Goal: Information Seeking & Learning: Find specific fact

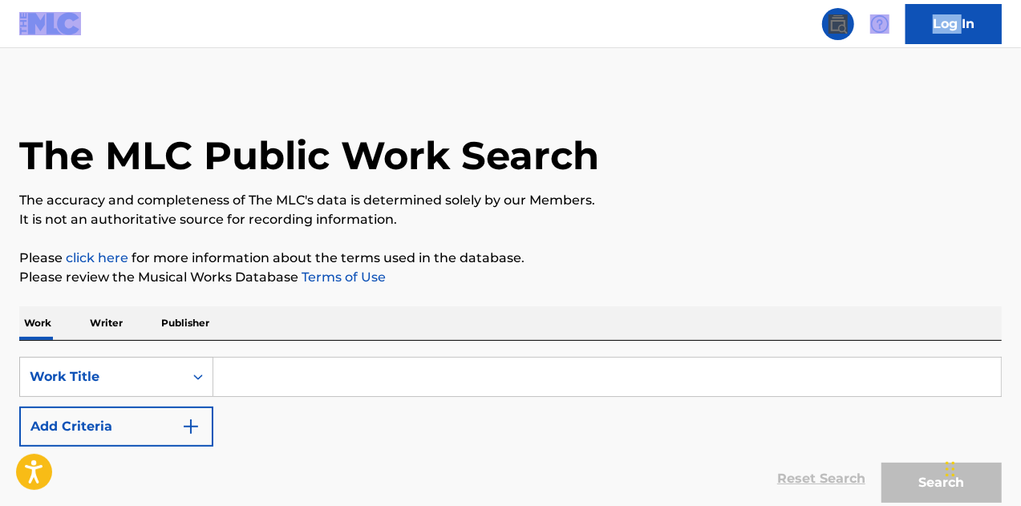
click at [574, 38] on nav "Log In" at bounding box center [510, 24] width 1021 height 48
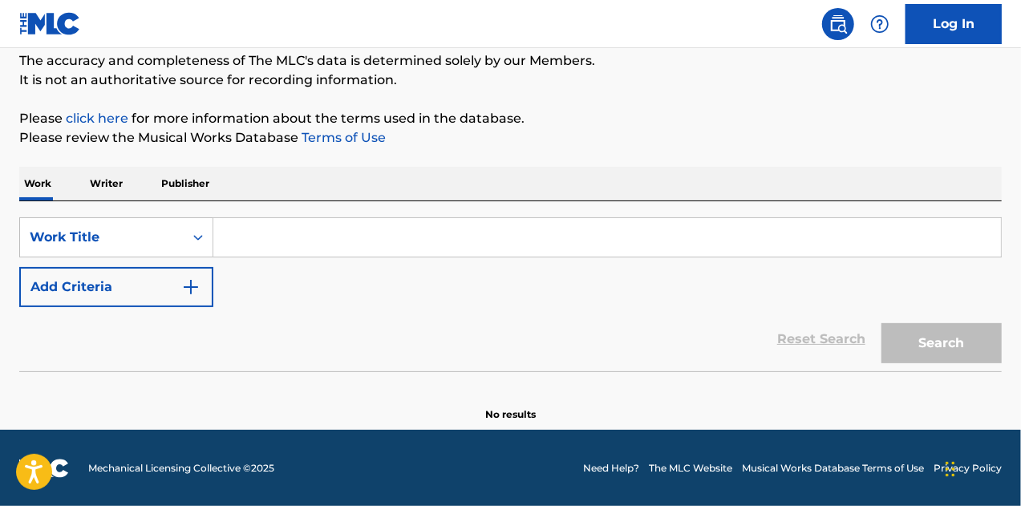
click at [458, 246] on input "Search Form" at bounding box center [606, 237] width 787 height 38
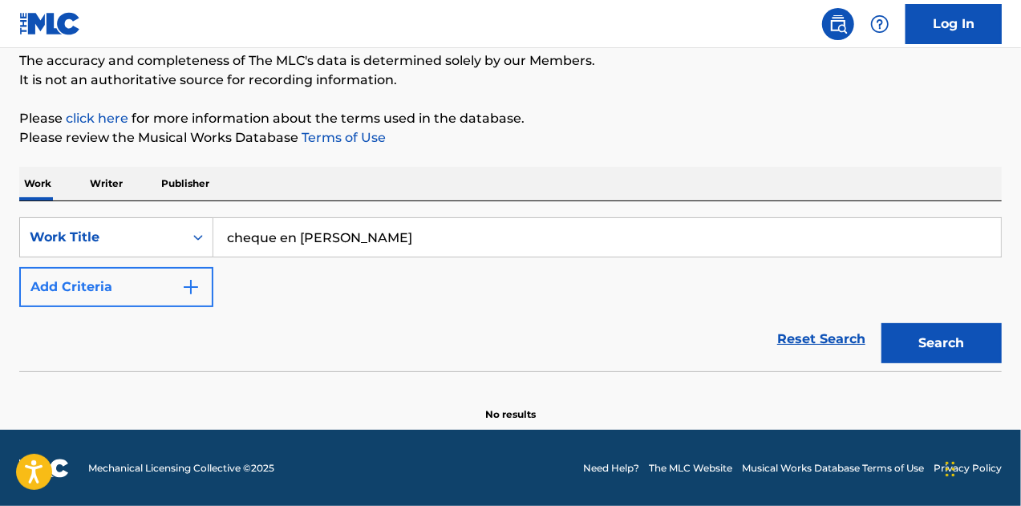
type input "cheque en [PERSON_NAME]"
click at [93, 302] on button "Add Criteria" at bounding box center [116, 287] width 194 height 40
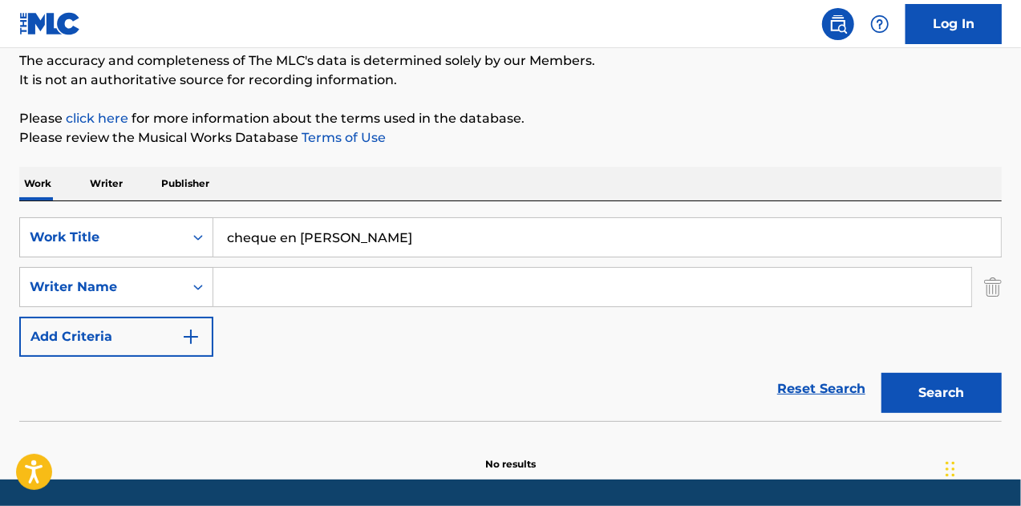
click at [282, 296] on input "Search Form" at bounding box center [592, 287] width 758 height 38
click at [881, 373] on button "Search" at bounding box center [941, 393] width 120 height 40
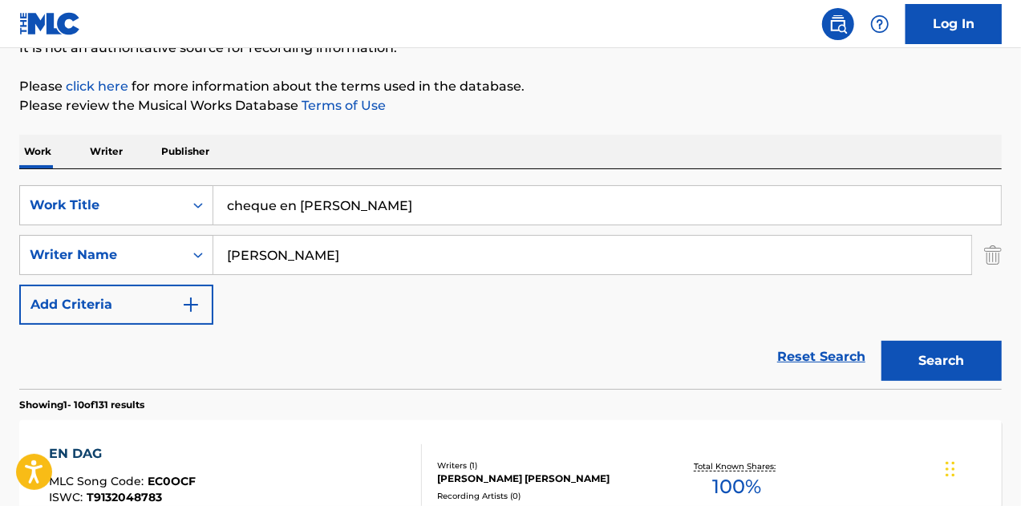
scroll to position [173, 0]
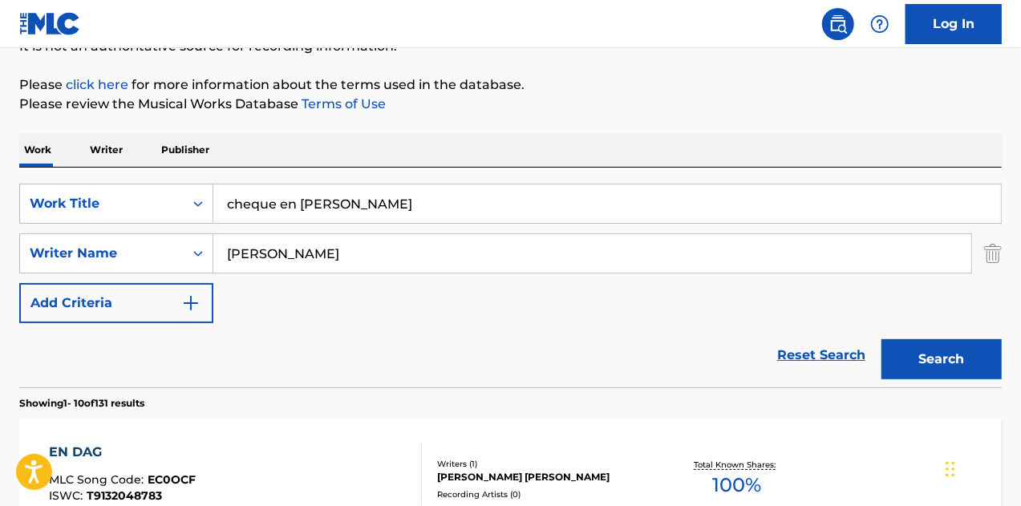
type input "[PERSON_NAME]"
click at [881, 339] on button "Search" at bounding box center [941, 359] width 120 height 40
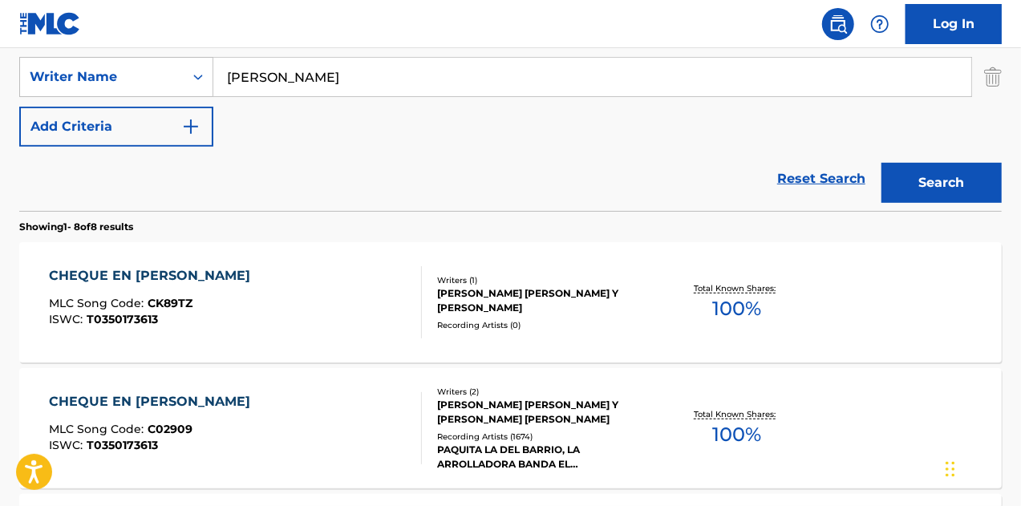
scroll to position [351, 0]
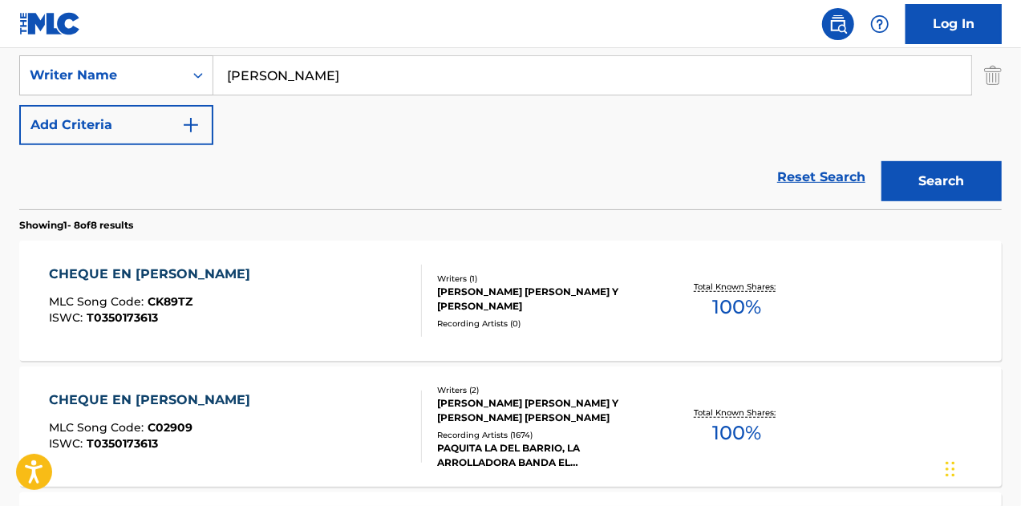
click at [536, 318] on div "Recording Artists ( 0 )" at bounding box center [546, 324] width 218 height 12
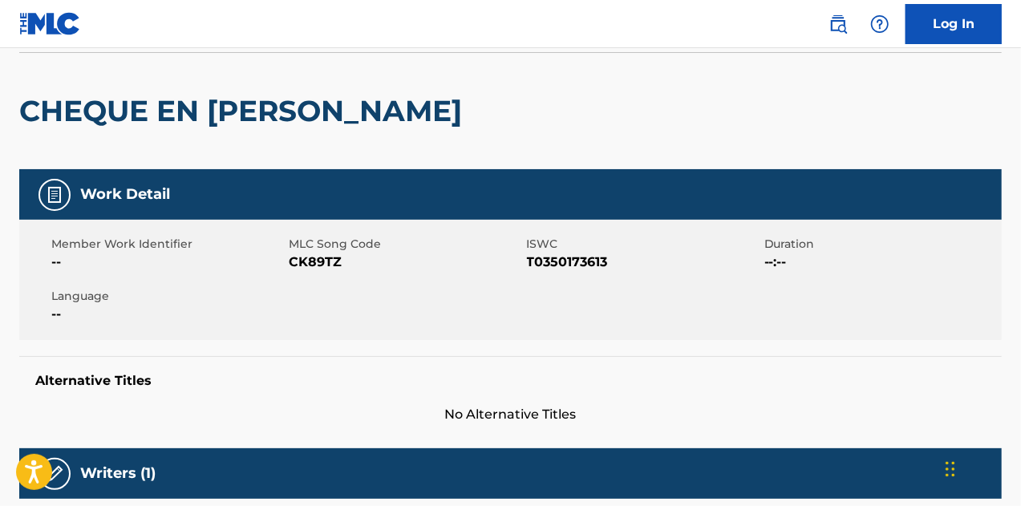
scroll to position [115, 0]
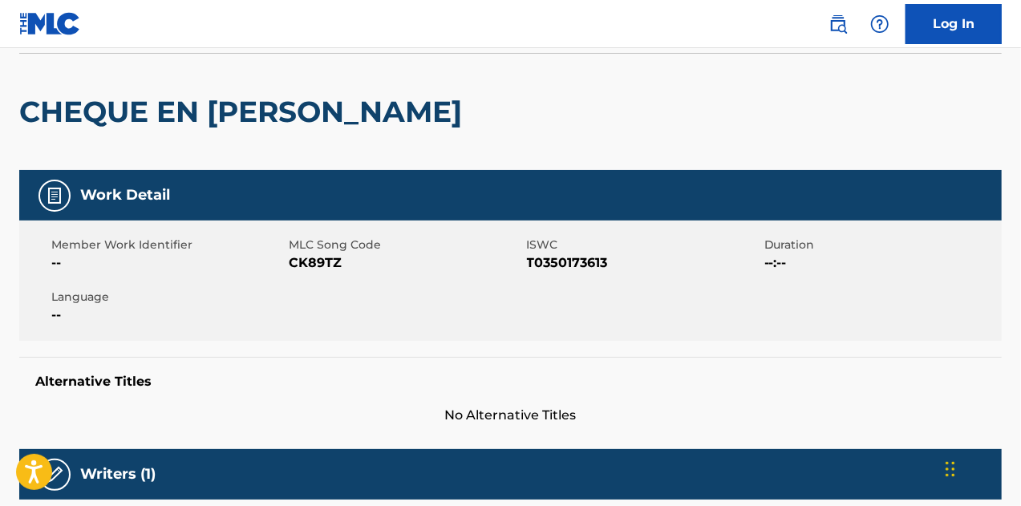
click at [326, 264] on span "CK89TZ" at bounding box center [405, 262] width 233 height 19
copy span "CK89TZ"
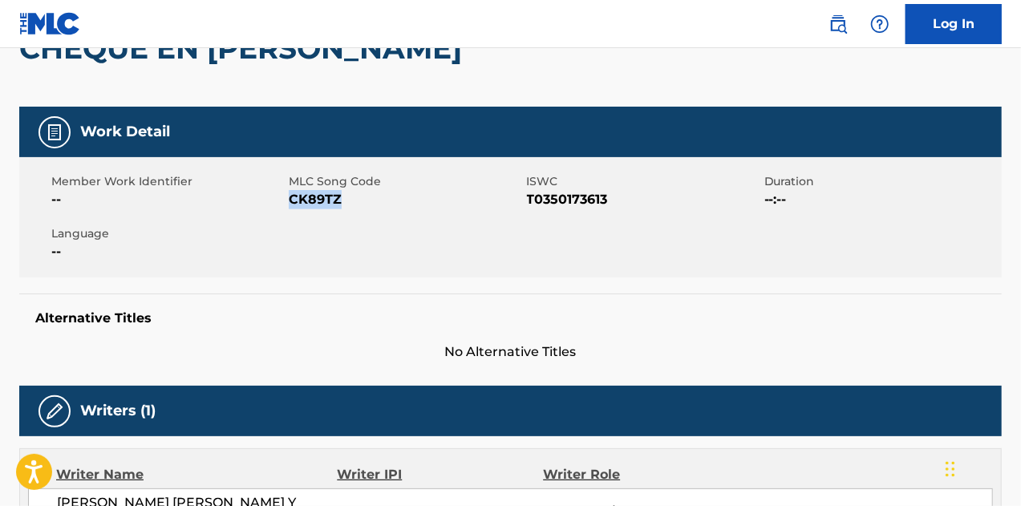
scroll to position [0, 0]
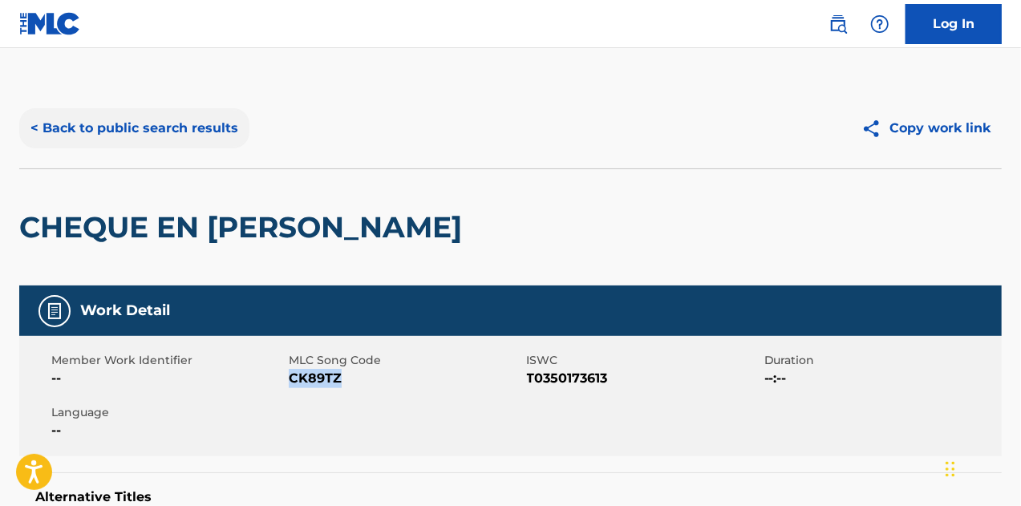
click at [137, 132] on button "< Back to public search results" at bounding box center [134, 128] width 230 height 40
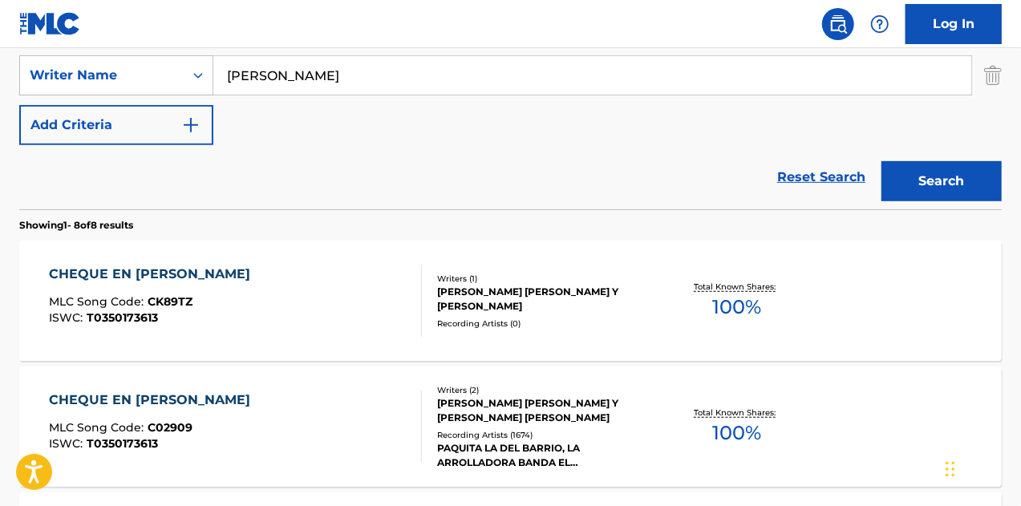
scroll to position [42, 0]
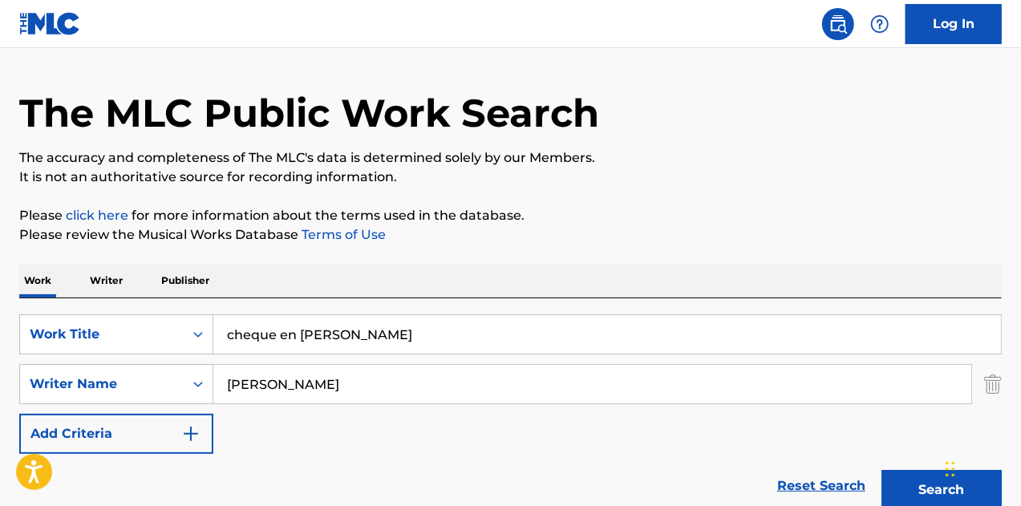
click at [407, 336] on input "cheque en [PERSON_NAME]" at bounding box center [606, 334] width 787 height 38
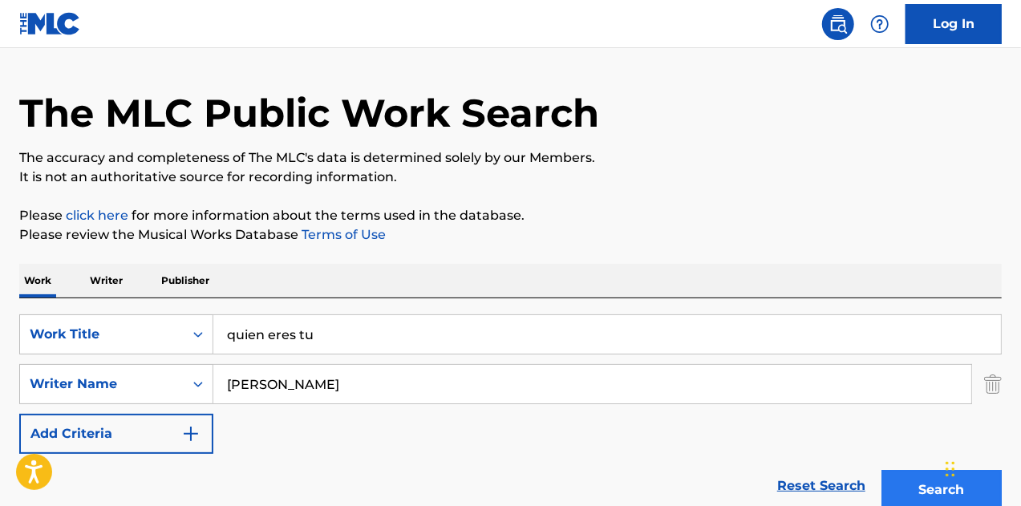
type input "quien eres tu"
click at [900, 490] on button "Search" at bounding box center [941, 490] width 120 height 40
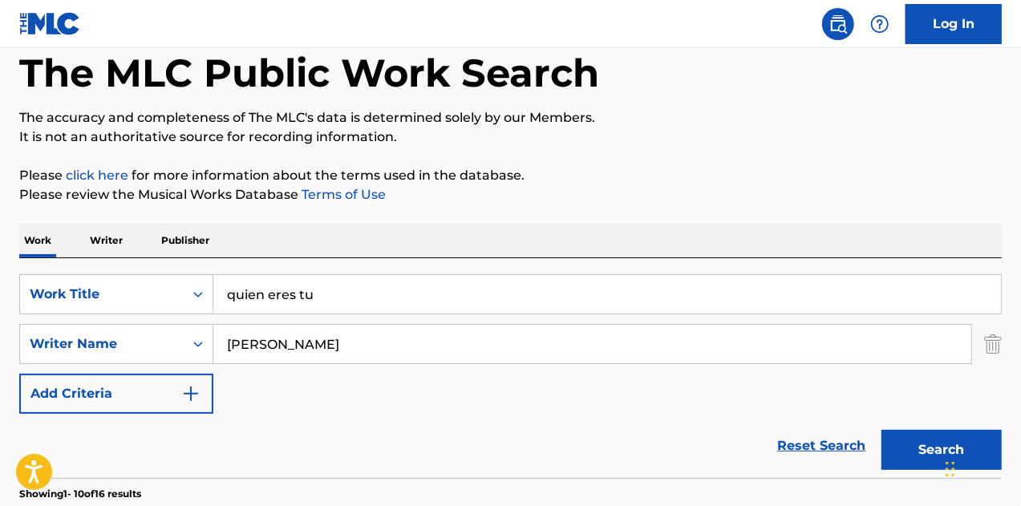
scroll to position [81, 0]
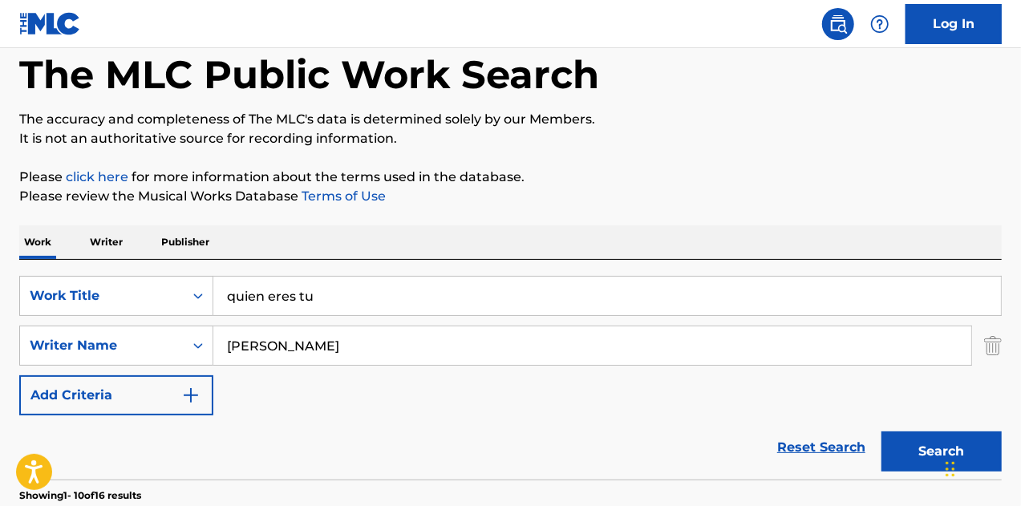
click at [343, 358] on input "[PERSON_NAME]" at bounding box center [592, 345] width 758 height 38
click at [881, 431] on button "Search" at bounding box center [941, 451] width 120 height 40
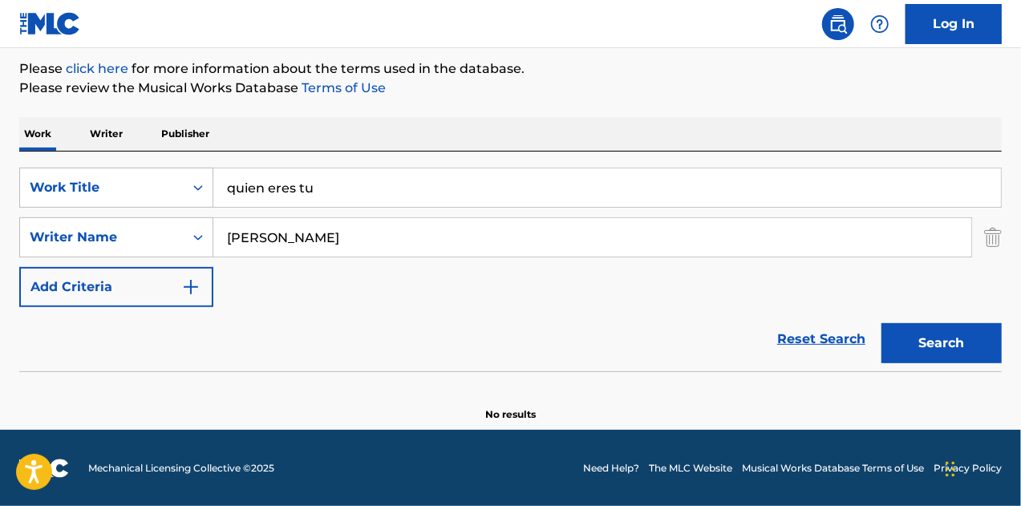
click at [436, 245] on input "[PERSON_NAME]" at bounding box center [592, 237] width 758 height 38
click at [881, 323] on button "Search" at bounding box center [941, 343] width 120 height 40
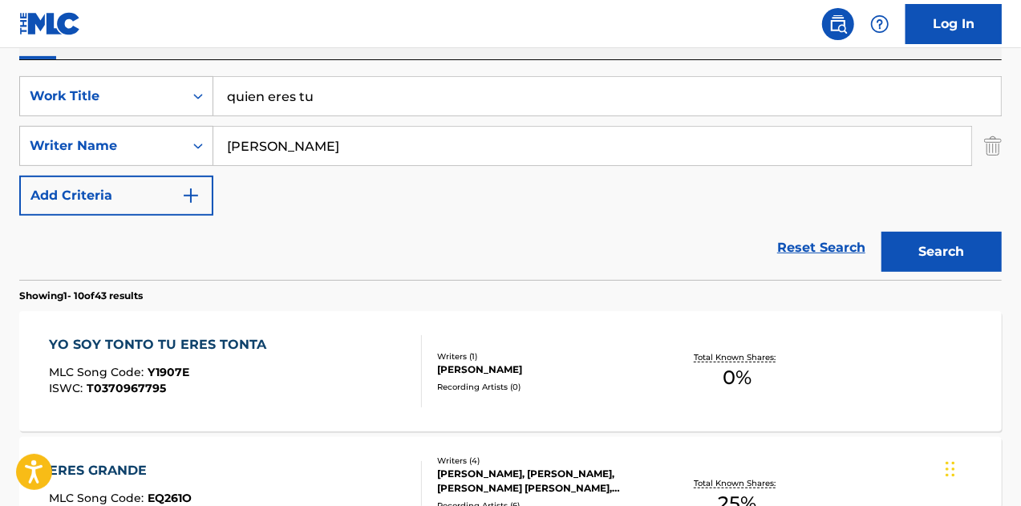
scroll to position [292, 0]
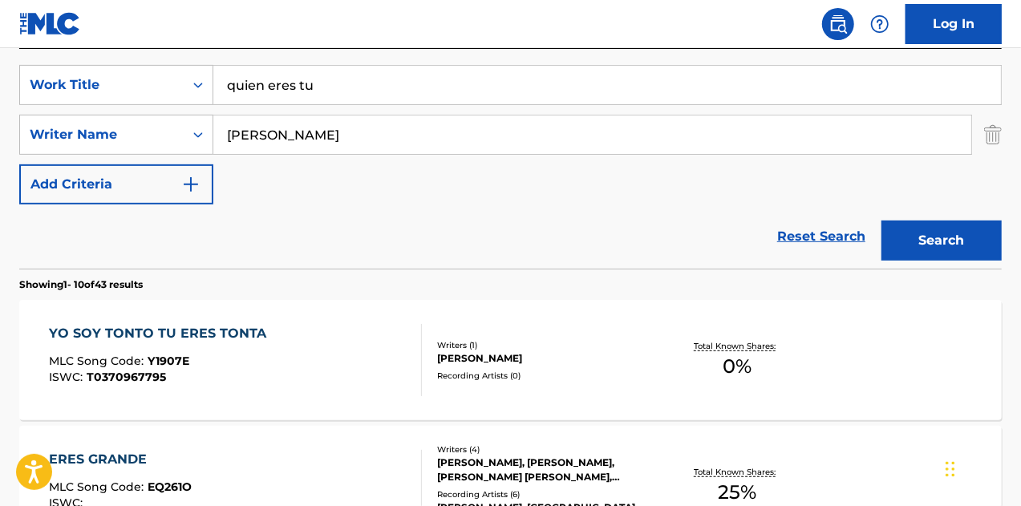
click at [396, 147] on input "[PERSON_NAME]" at bounding box center [592, 134] width 758 height 38
type input "[PERSON_NAME]"
click at [881, 221] on button "Search" at bounding box center [941, 241] width 120 height 40
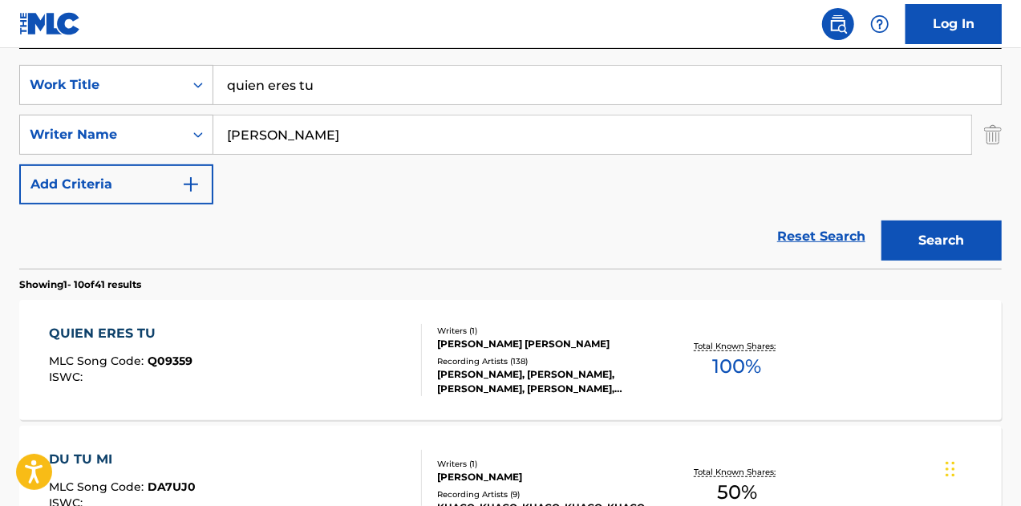
click at [596, 373] on div "[PERSON_NAME], [PERSON_NAME], [PERSON_NAME], [PERSON_NAME], [PERSON_NAME]" at bounding box center [546, 381] width 218 height 29
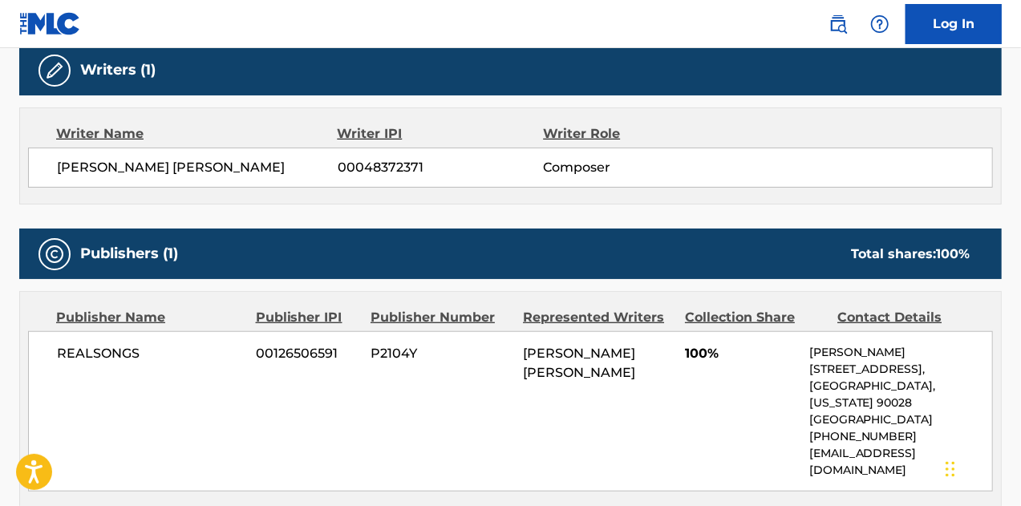
scroll to position [522, 0]
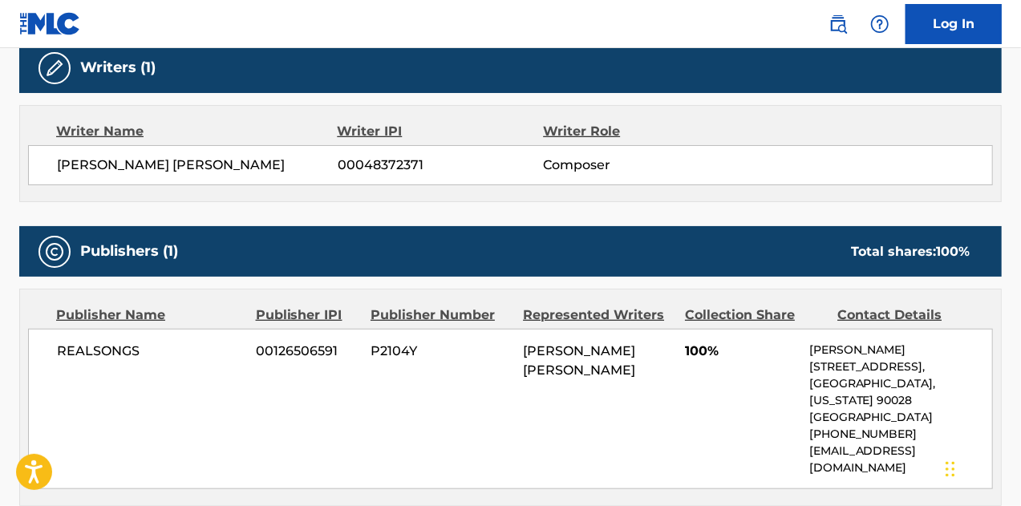
click at [879, 134] on div "Writer Name Writer IPI Writer Role" at bounding box center [510, 131] width 965 height 19
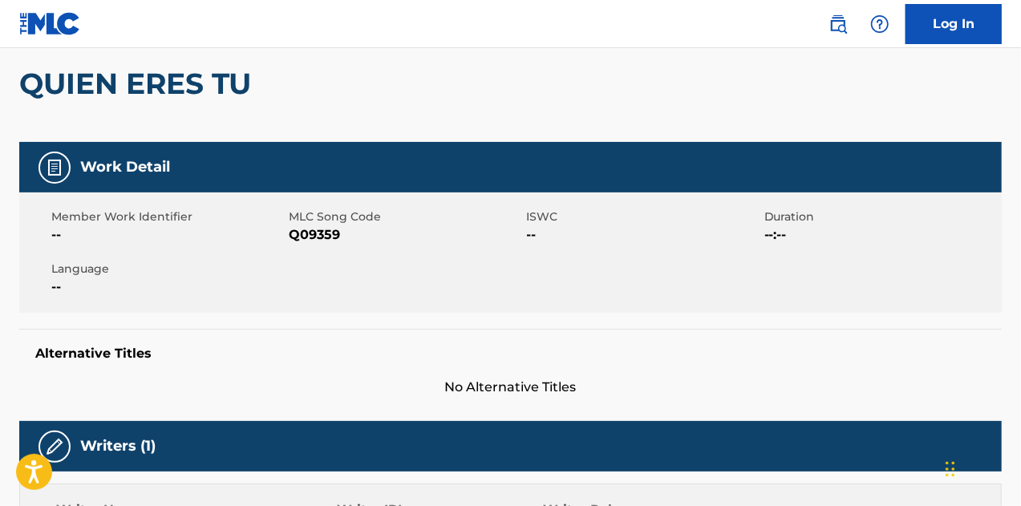
scroll to position [0, 0]
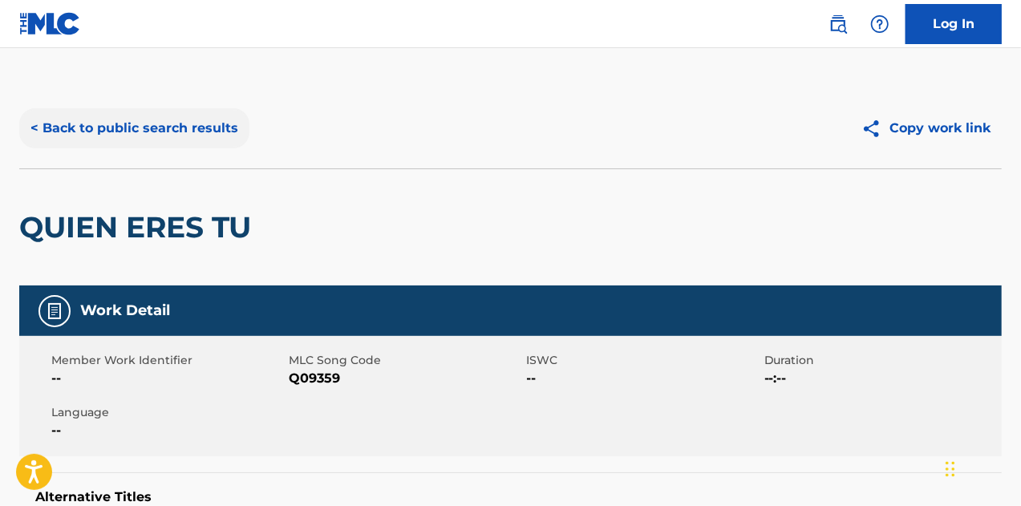
click at [85, 123] on button "< Back to public search results" at bounding box center [134, 128] width 230 height 40
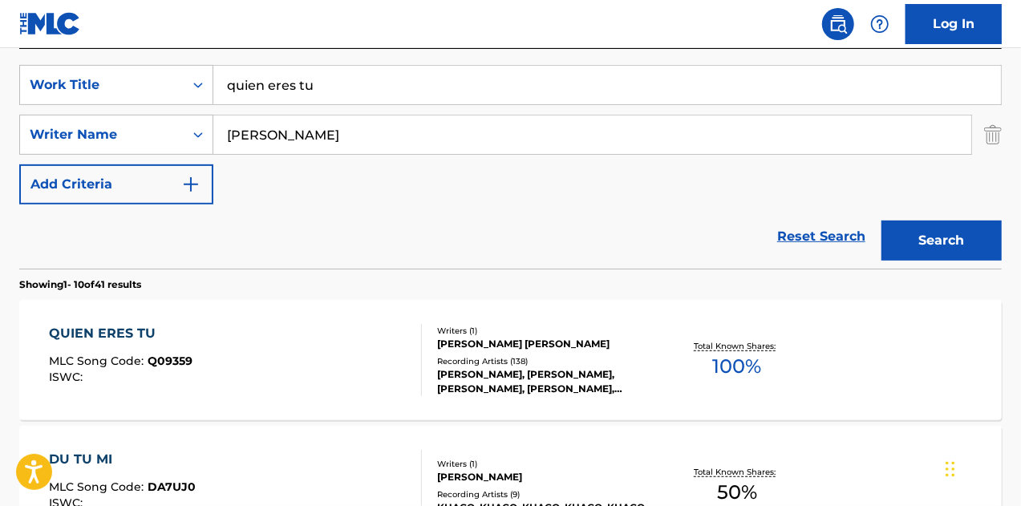
click at [365, 100] on input "quien eres tu" at bounding box center [606, 85] width 787 height 38
type input "ya no vives en mi"
click at [881, 221] on button "Search" at bounding box center [941, 241] width 120 height 40
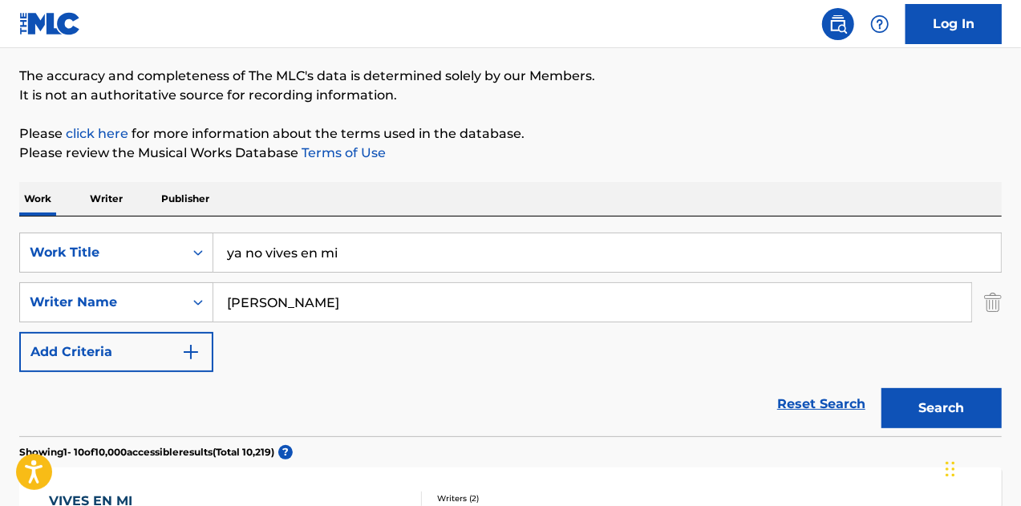
scroll to position [78, 0]
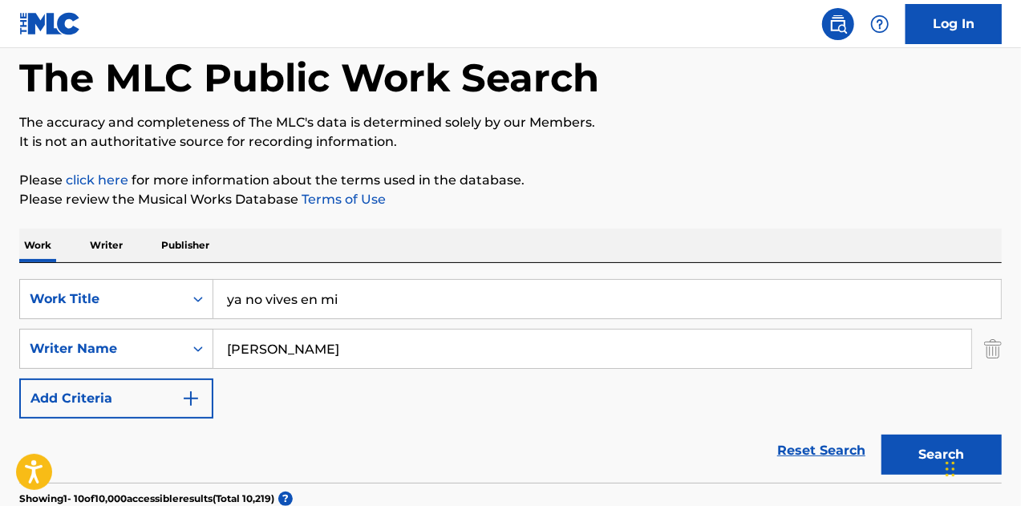
click at [450, 321] on div "SearchWithCriteria4e4a8dfe-d8fa-459c-b425-13b3aaf63d21 Work Title ya no vives e…" at bounding box center [510, 349] width 982 height 140
click at [420, 347] on input "[PERSON_NAME]" at bounding box center [592, 349] width 758 height 38
type input "guzman"
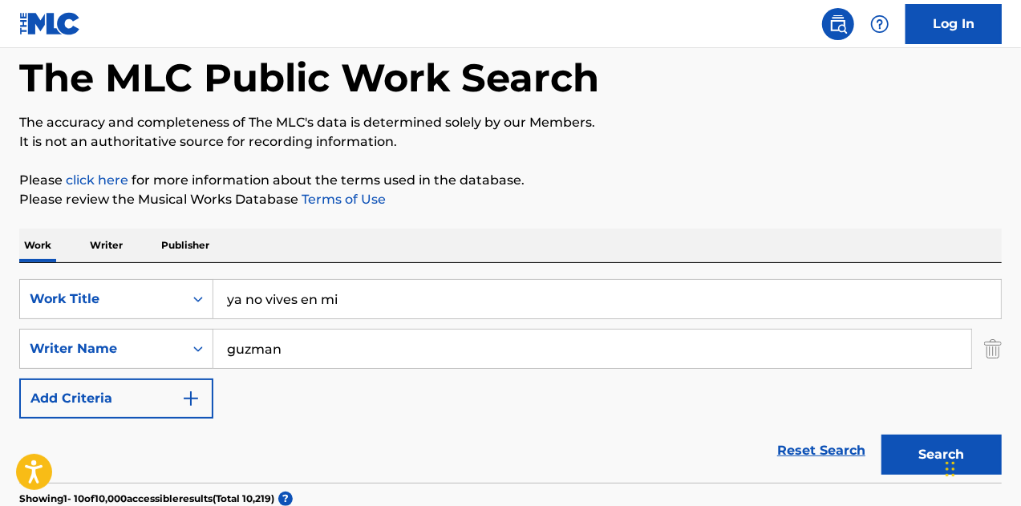
click at [881, 435] on button "Search" at bounding box center [941, 455] width 120 height 40
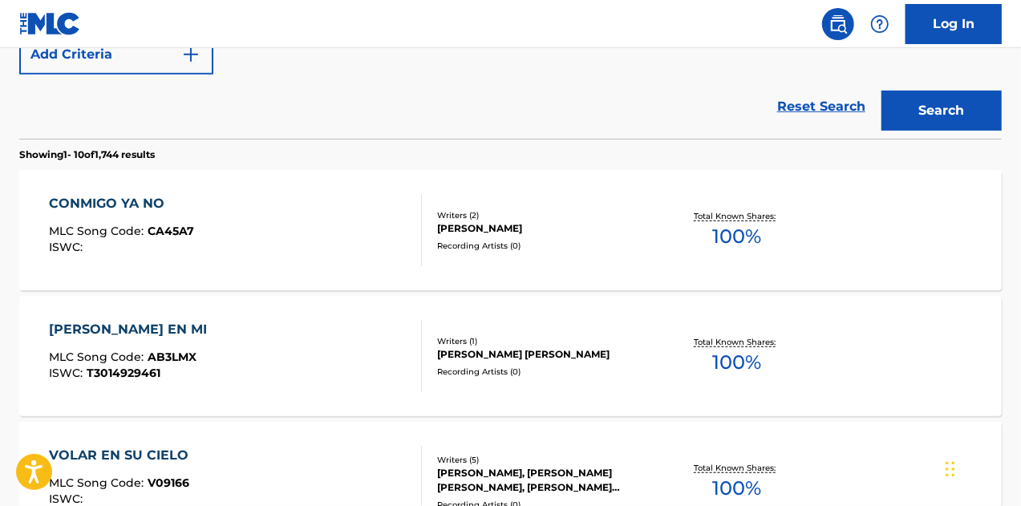
scroll to position [423, 0]
click at [877, 286] on div "CONMIGO YA NO MLC Song Code : CA45A7 ISWC : Writers ( 2 ) [PERSON_NAME] Recordi…" at bounding box center [510, 229] width 982 height 120
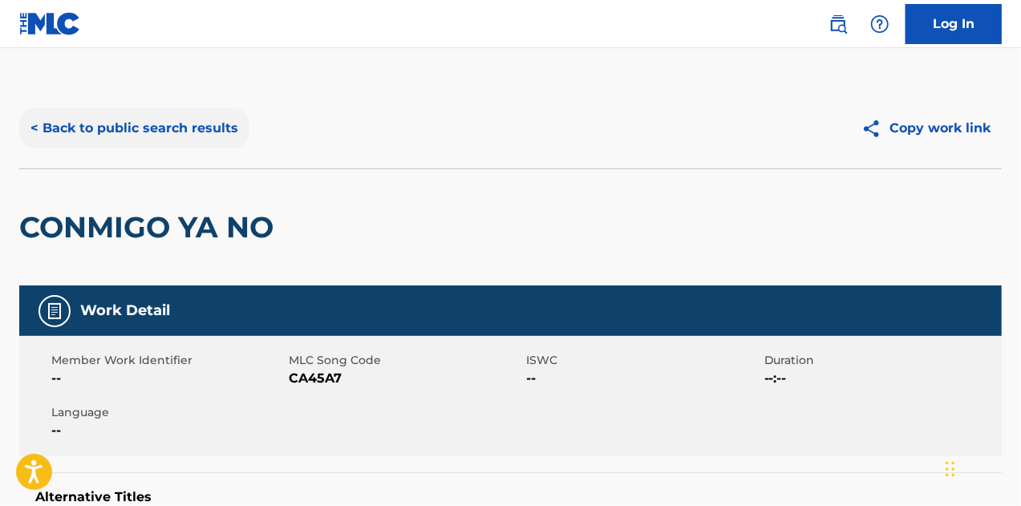
click at [170, 130] on button "< Back to public search results" at bounding box center [134, 128] width 230 height 40
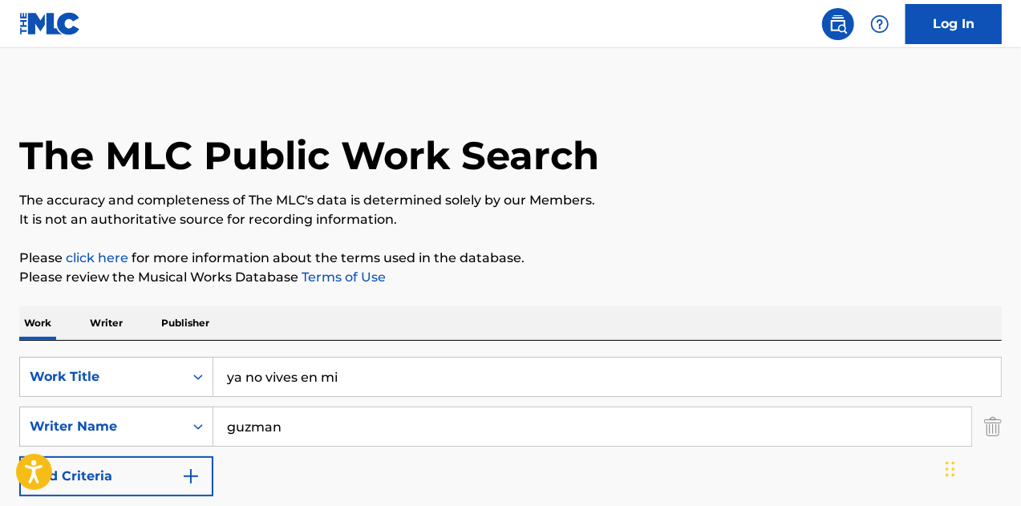
click at [350, 419] on input "guzman" at bounding box center [592, 426] width 758 height 38
click at [350, 419] on input "fa" at bounding box center [592, 426] width 758 height 38
type input "fato"
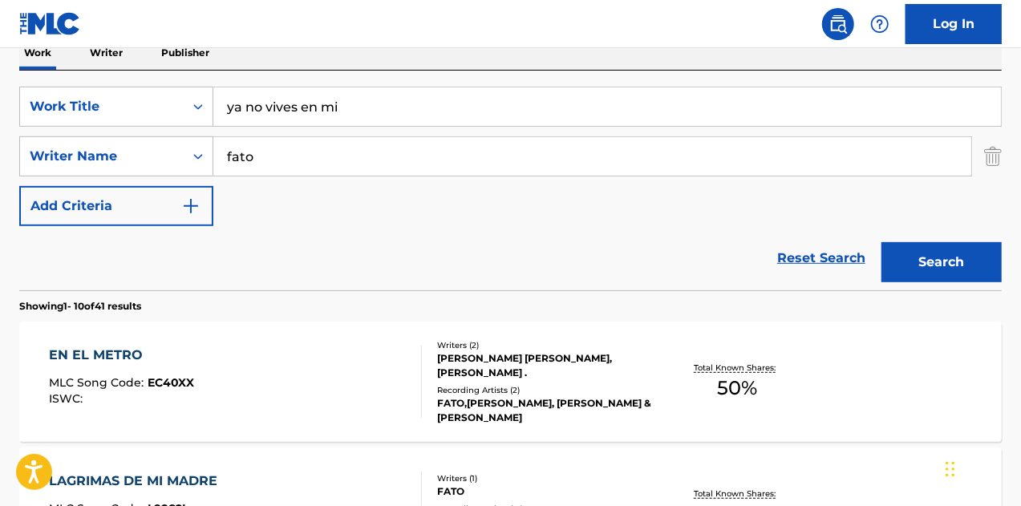
scroll to position [269, 0]
click at [994, 159] on img "Search Form" at bounding box center [993, 157] width 18 height 40
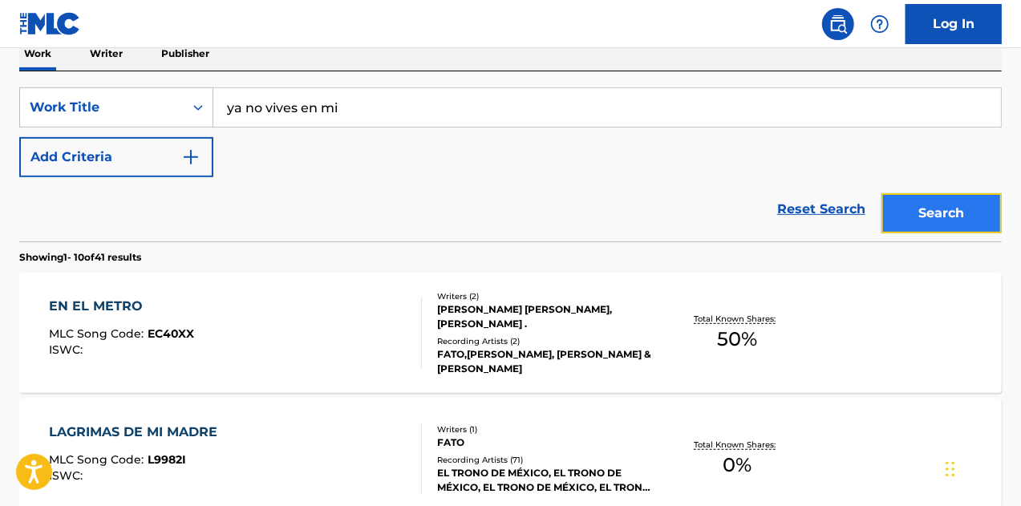
click at [927, 214] on button "Search" at bounding box center [941, 213] width 120 height 40
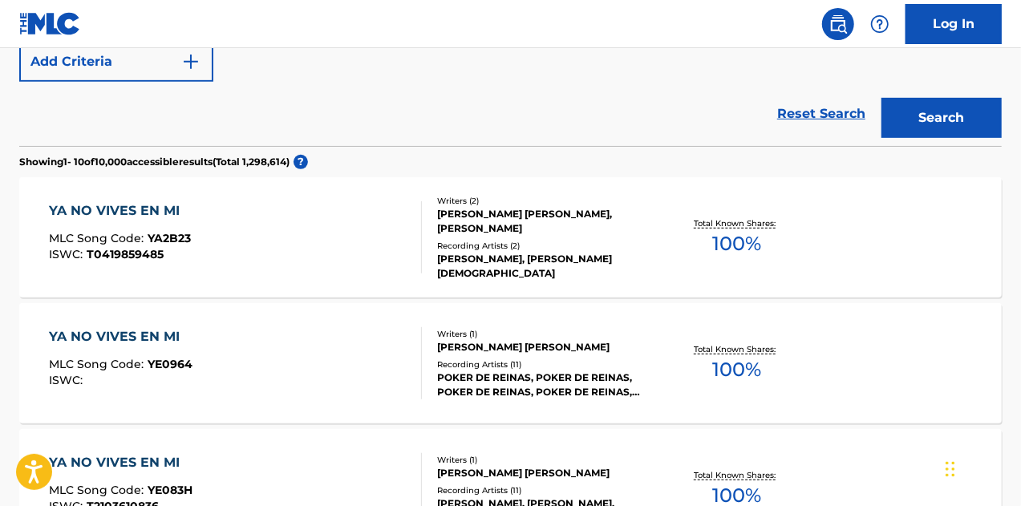
scroll to position [363, 0]
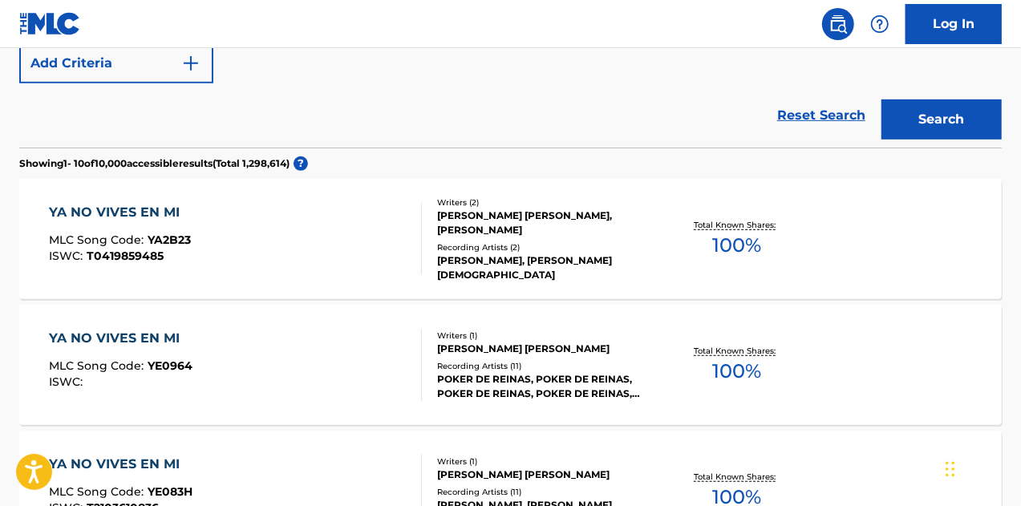
click at [548, 228] on div "[PERSON_NAME] [PERSON_NAME], [PERSON_NAME]" at bounding box center [546, 222] width 218 height 29
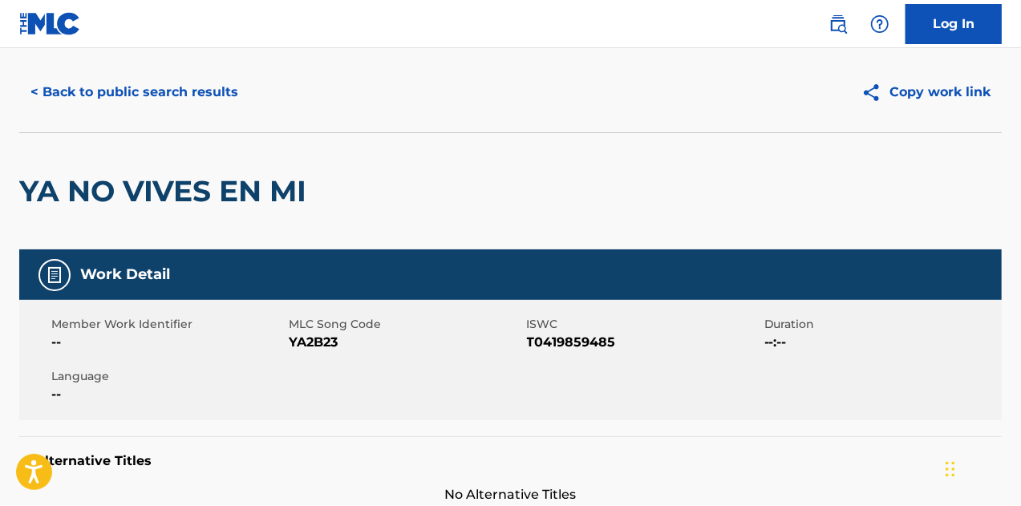
scroll to position [24, 0]
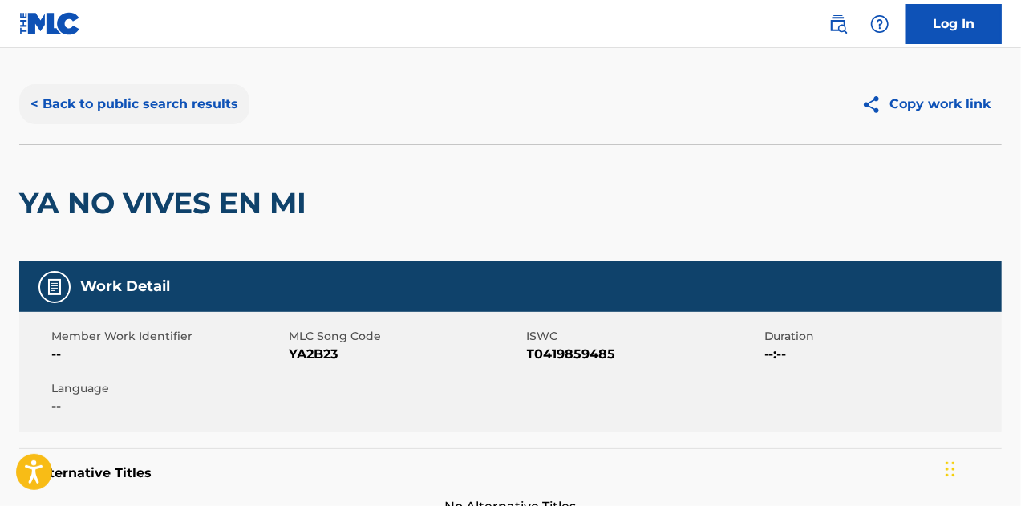
click at [192, 107] on button "< Back to public search results" at bounding box center [134, 104] width 230 height 40
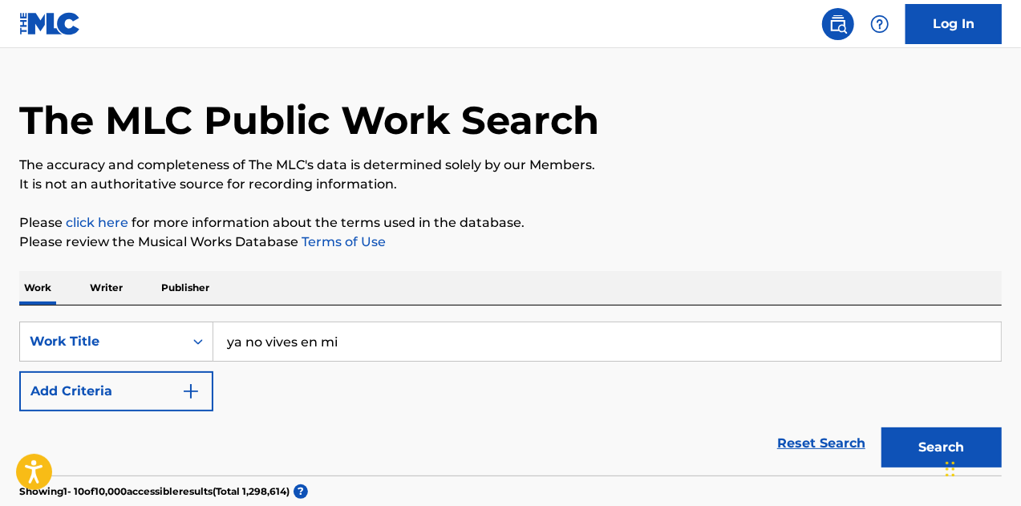
scroll to position [29, 0]
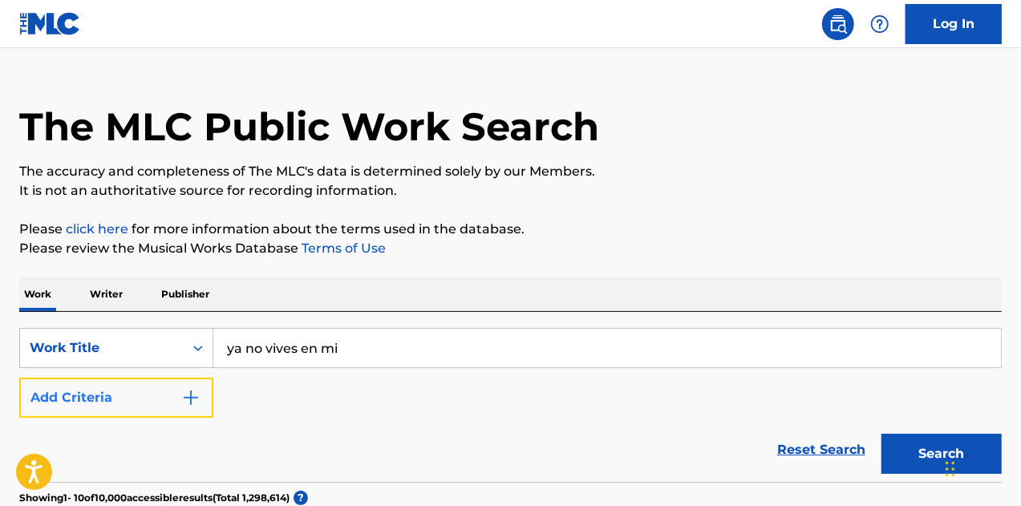
click at [191, 379] on button "Add Criteria" at bounding box center [116, 398] width 194 height 40
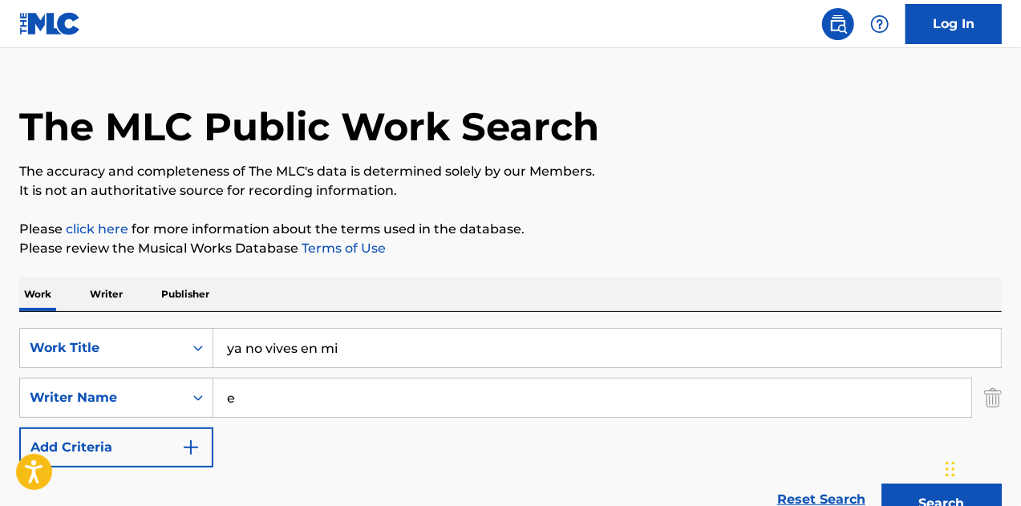
click at [318, 387] on input "e" at bounding box center [592, 397] width 758 height 38
click at [881, 484] on button "Search" at bounding box center [941, 504] width 120 height 40
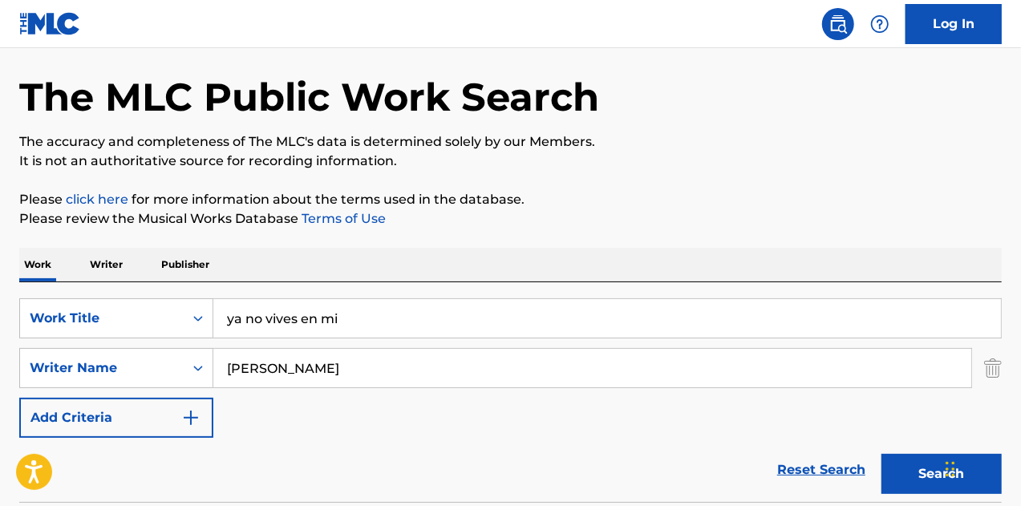
scroll to position [57, 0]
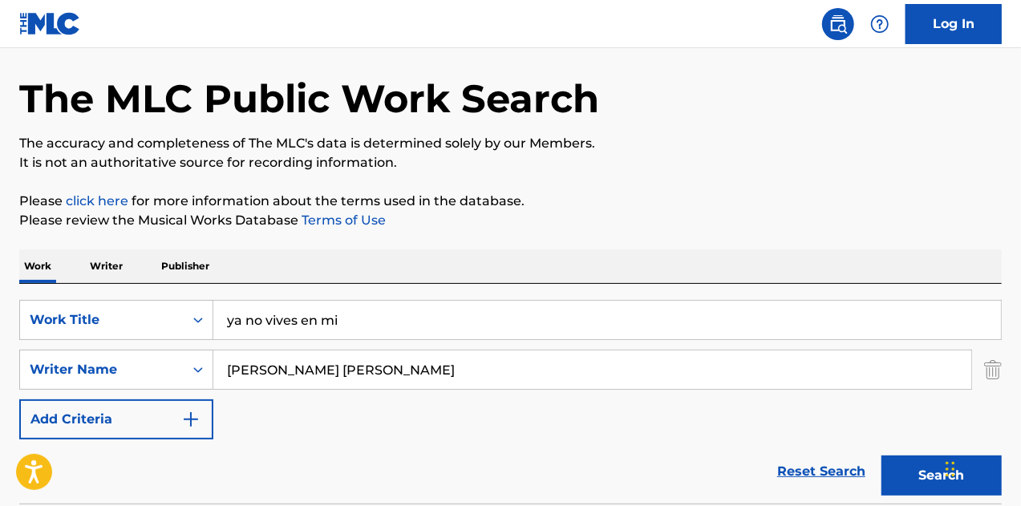
type input "[PERSON_NAME] [PERSON_NAME]"
click at [881, 455] on button "Search" at bounding box center [941, 475] width 120 height 40
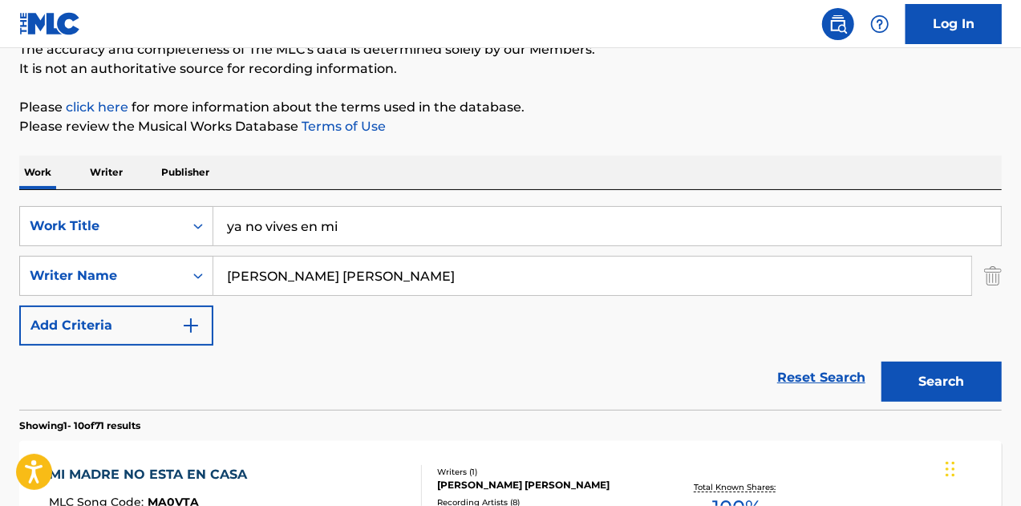
scroll to position [150, 0]
click at [96, 167] on p "Writer" at bounding box center [106, 173] width 42 height 34
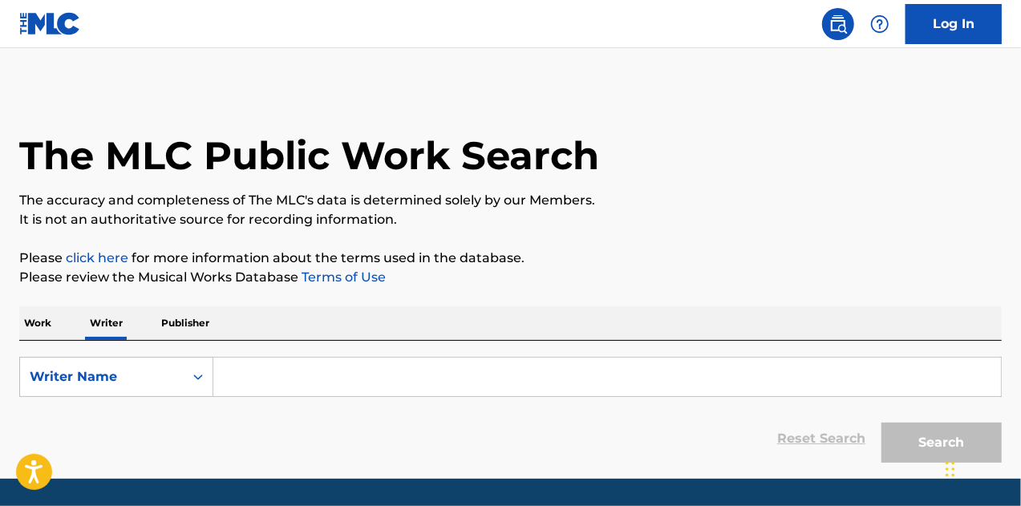
click at [264, 376] on input "Search Form" at bounding box center [606, 377] width 787 height 38
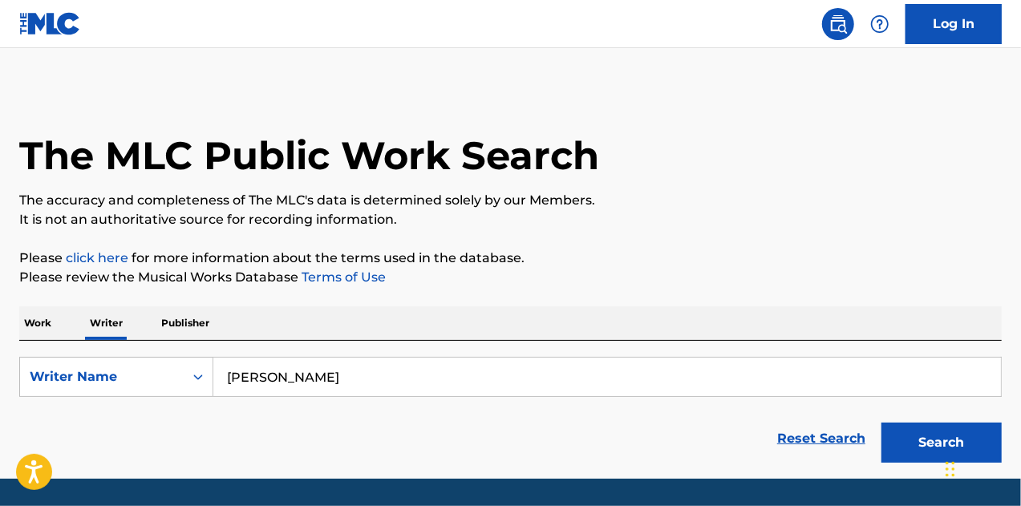
type input "[PERSON_NAME]"
click at [881, 423] on button "Search" at bounding box center [941, 443] width 120 height 40
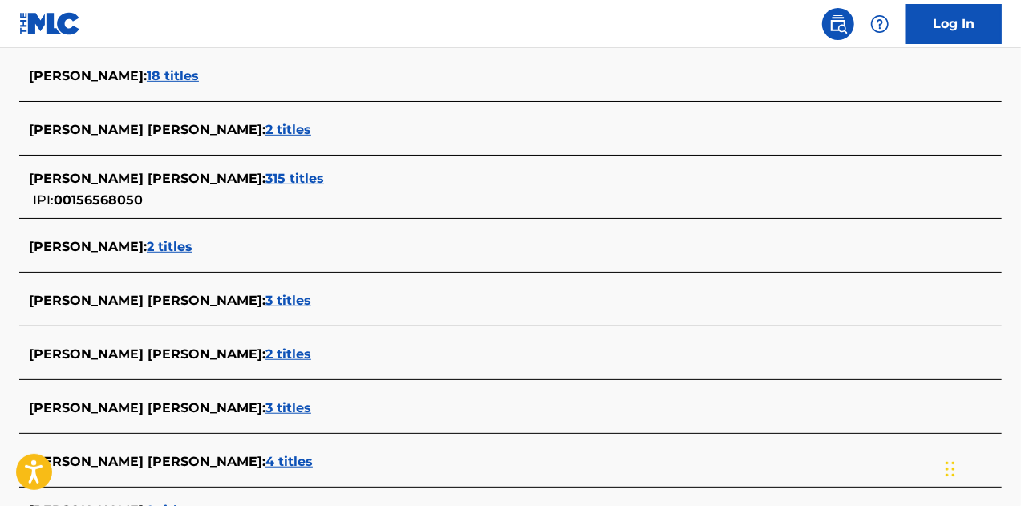
scroll to position [449, 0]
click at [265, 181] on span "315 titles" at bounding box center [294, 177] width 59 height 15
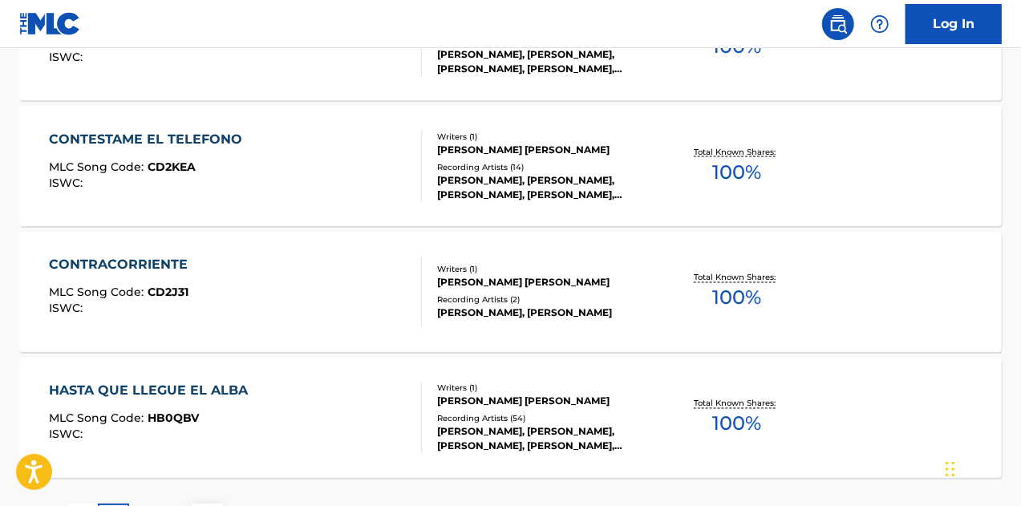
scroll to position [1456, 0]
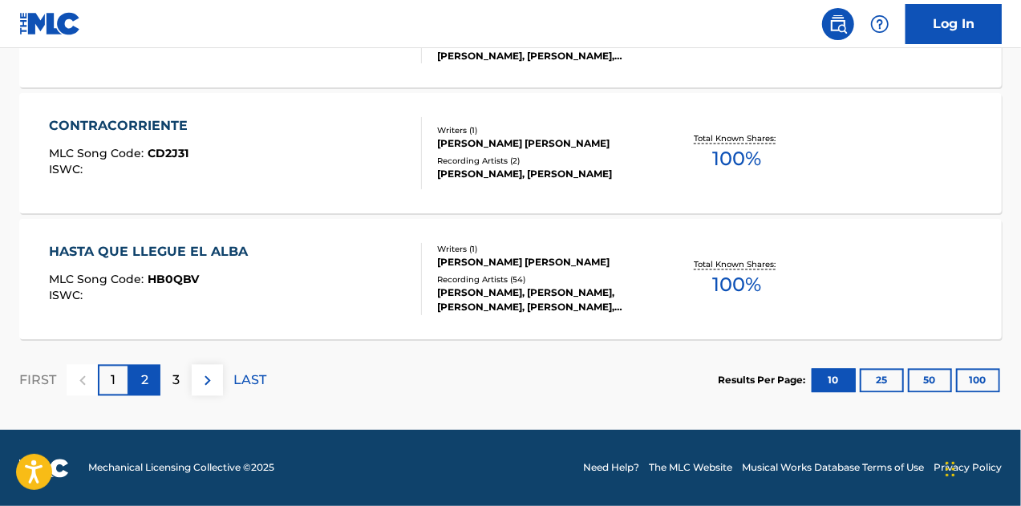
click at [149, 388] on div "2" at bounding box center [144, 380] width 31 height 31
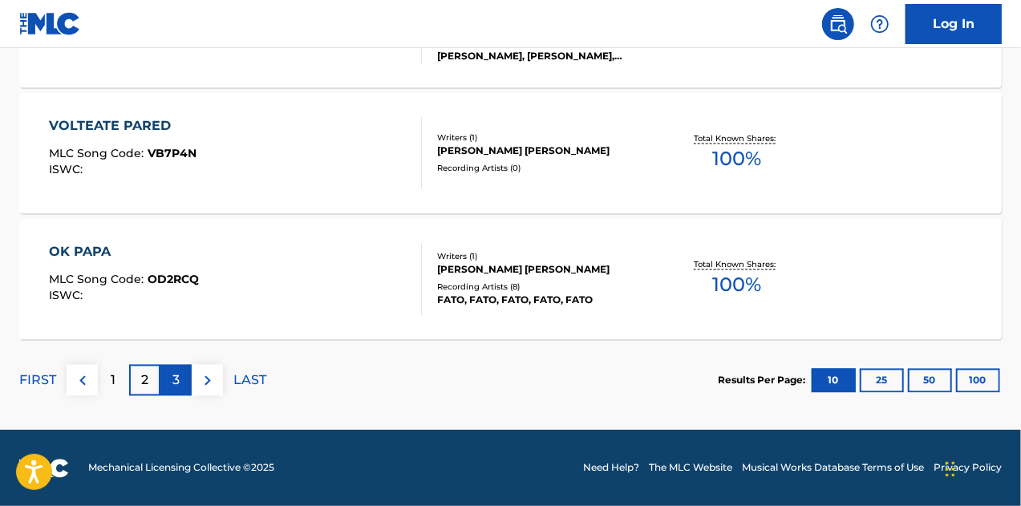
click at [175, 371] on p "3" at bounding box center [175, 380] width 7 height 19
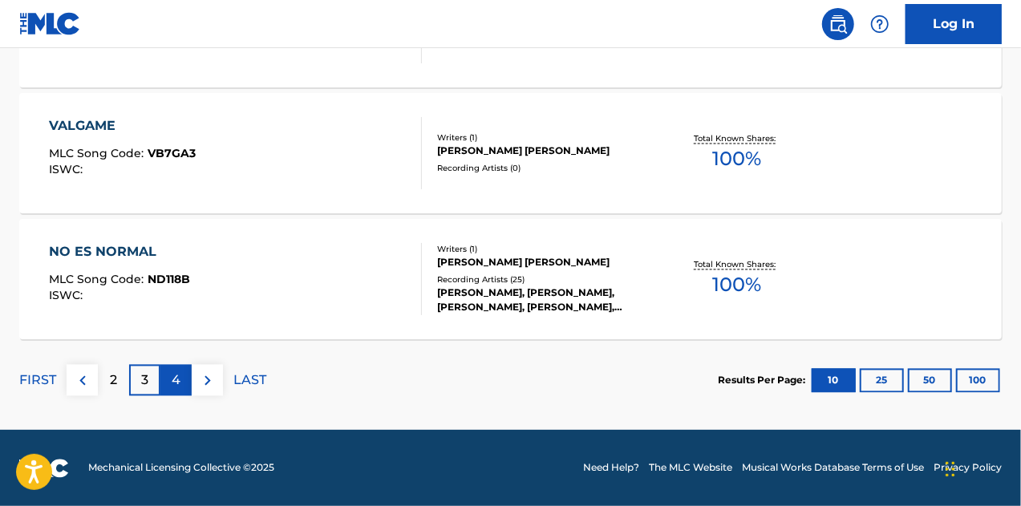
click at [173, 375] on p "4" at bounding box center [176, 380] width 9 height 19
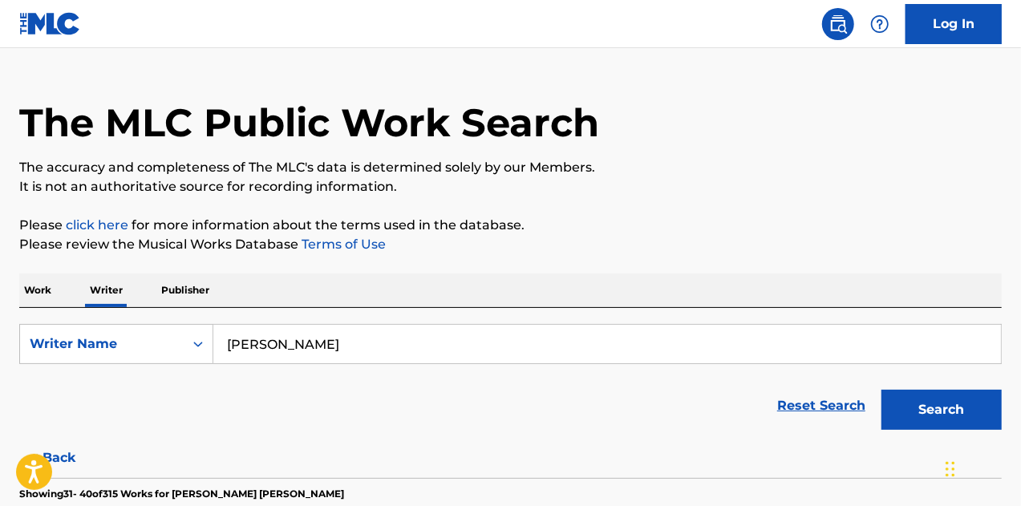
scroll to position [0, 0]
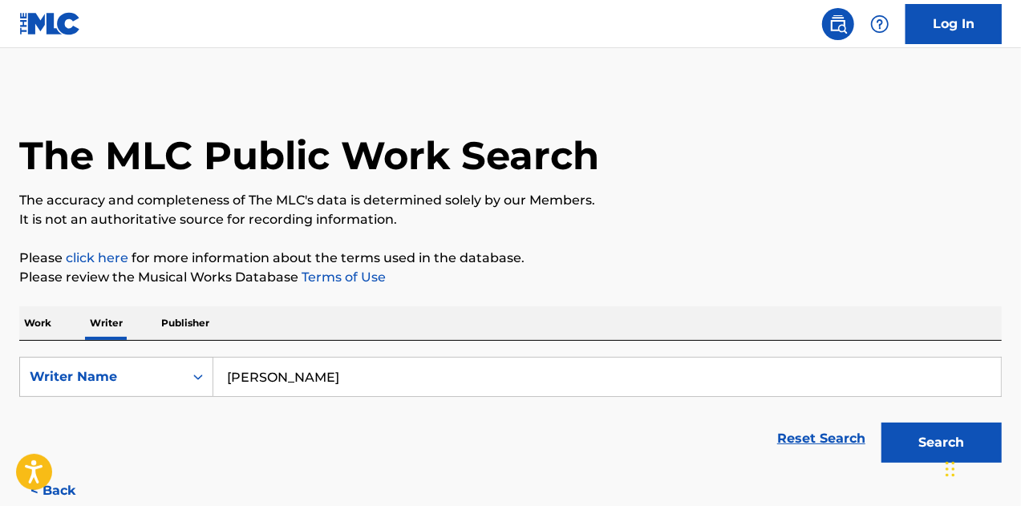
click at [51, 315] on p "Work" at bounding box center [37, 323] width 37 height 34
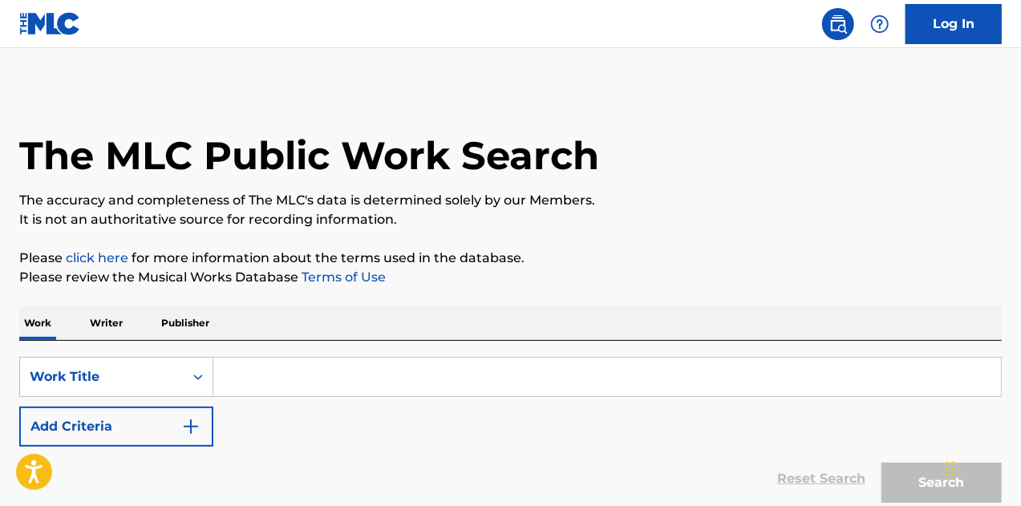
scroll to position [140, 0]
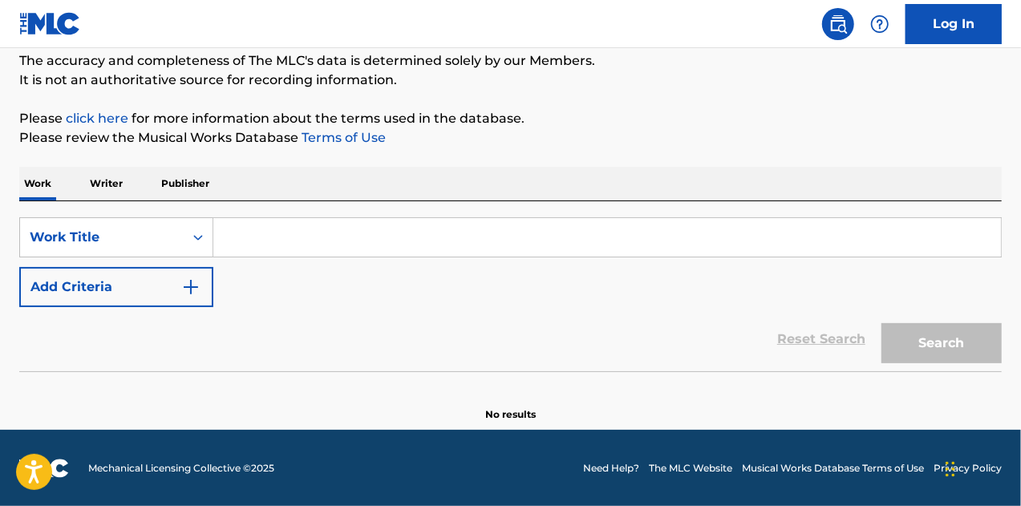
click at [370, 237] on input "Search Form" at bounding box center [606, 237] width 787 height 38
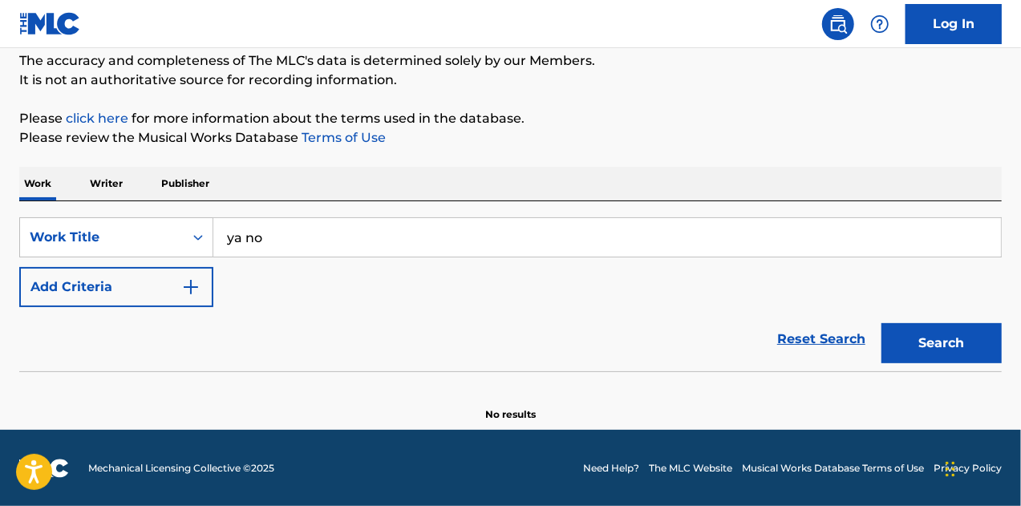
type input "ya no vives en mi"
click at [881, 323] on button "Search" at bounding box center [941, 343] width 120 height 40
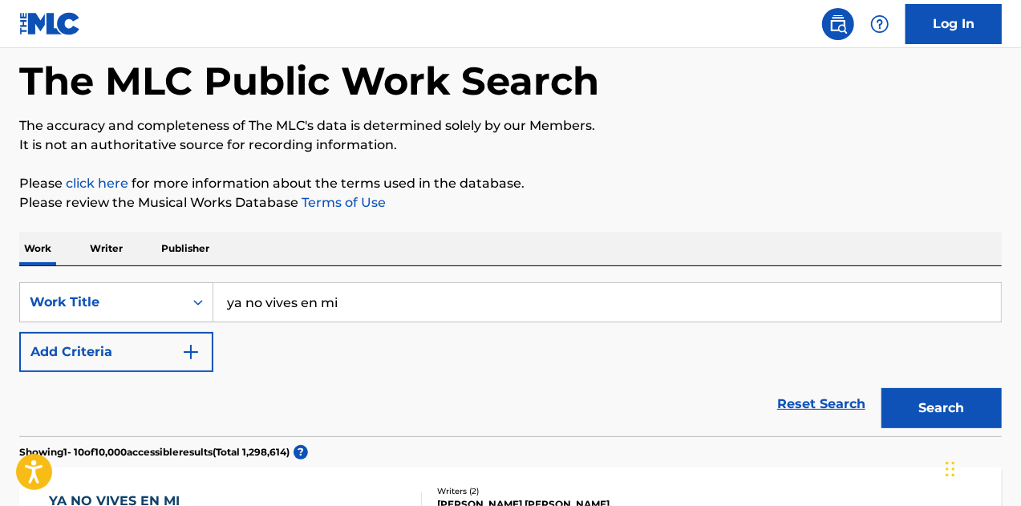
scroll to position [0, 0]
